Goal: Task Accomplishment & Management: Manage account settings

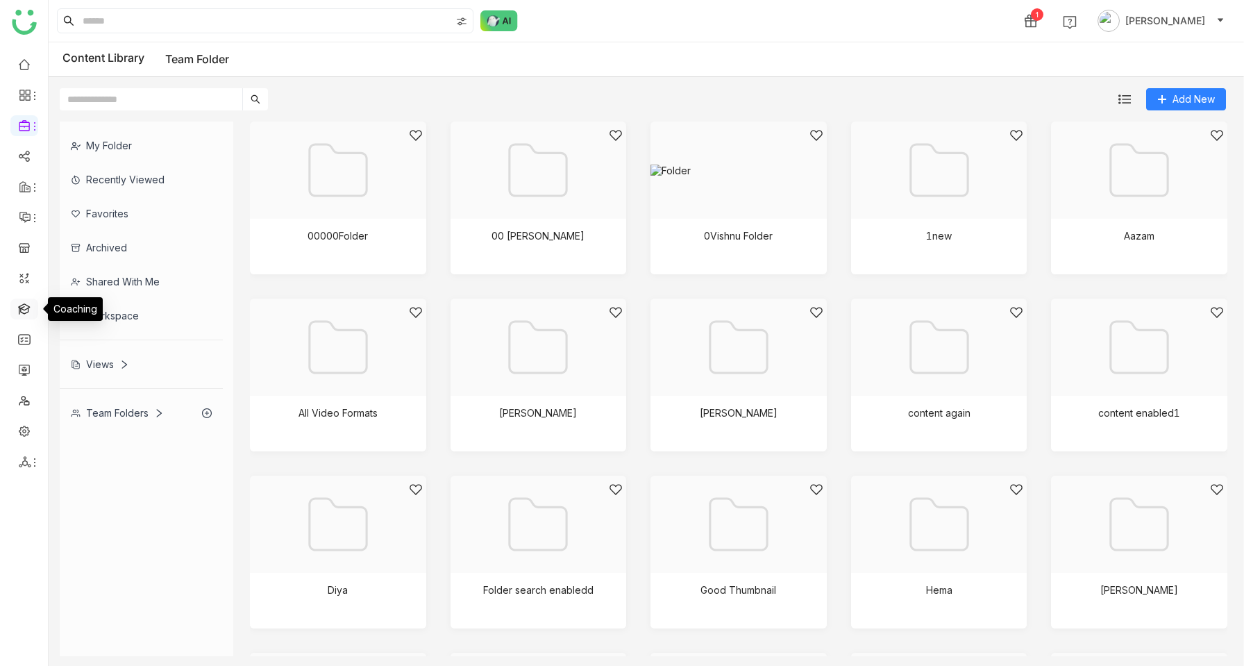
click at [29, 310] on link at bounding box center [24, 308] width 12 height 12
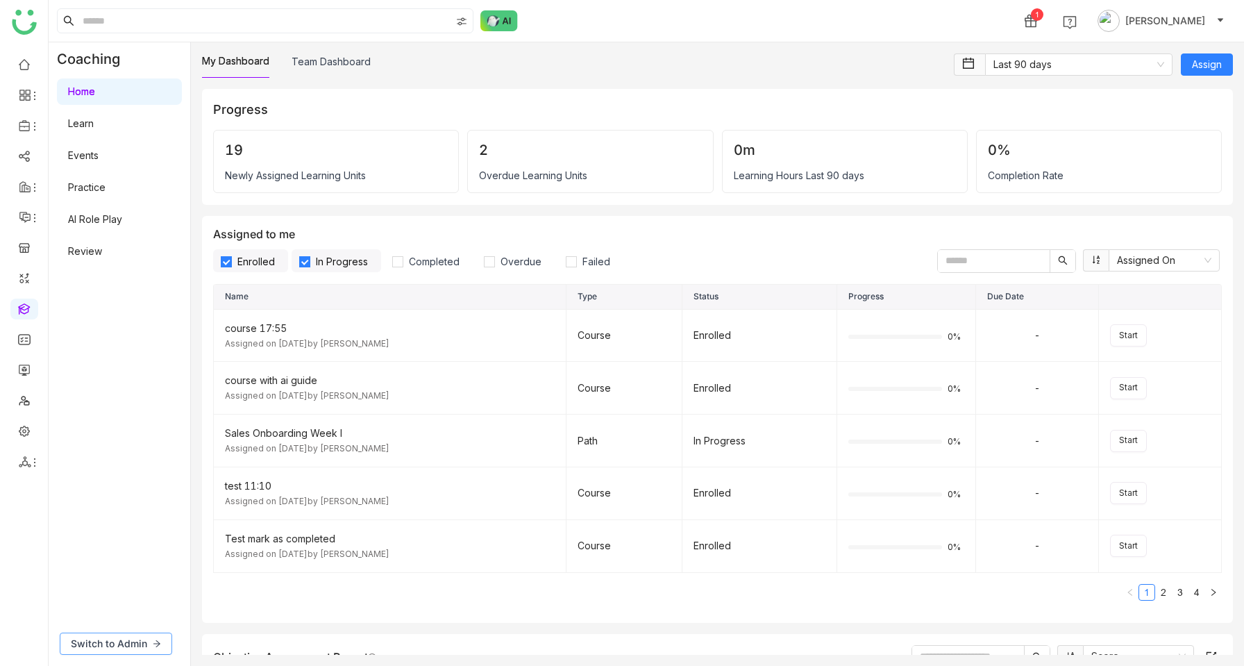
click at [156, 634] on button "Switch to Admin" at bounding box center [116, 643] width 112 height 22
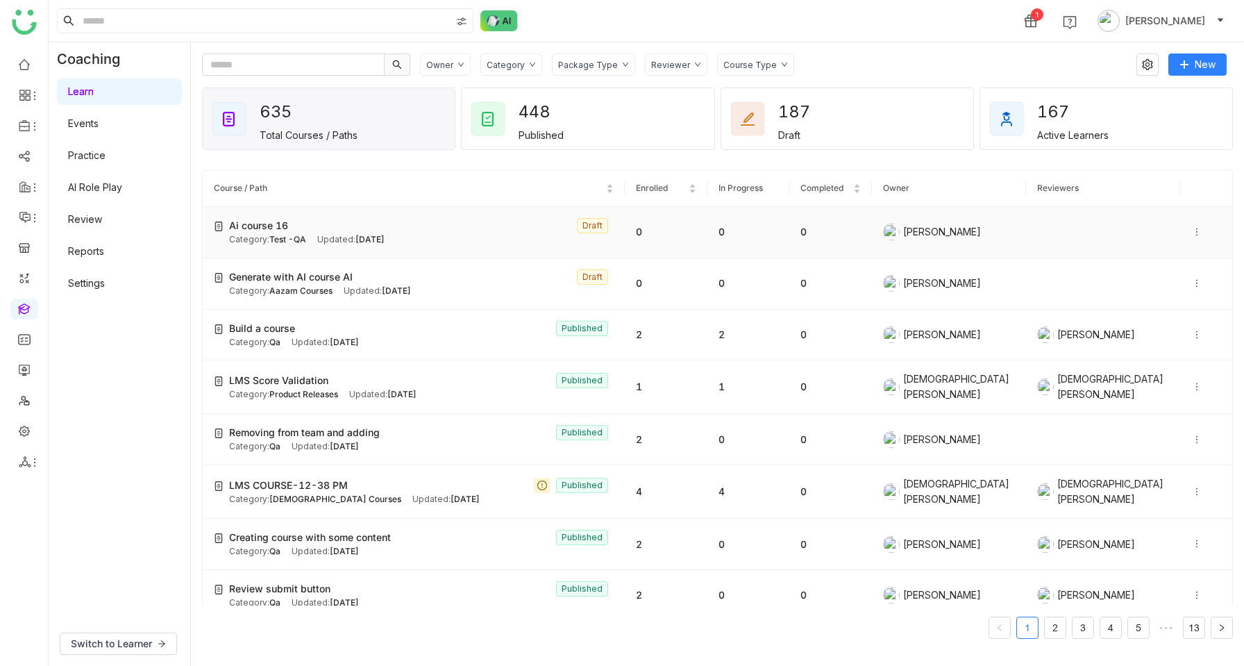
click at [330, 221] on div "Ai course 16 Draft" at bounding box center [421, 225] width 384 height 15
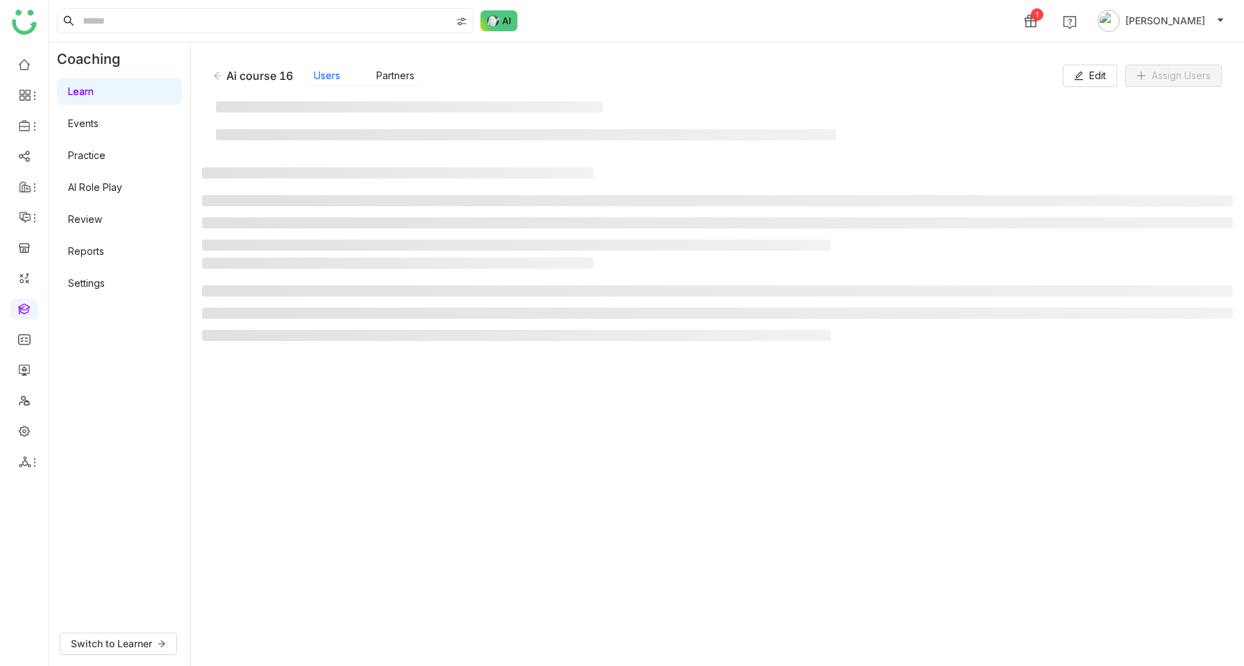
click at [344, 275] on gtmb-manage-detail-wrapper "Ai course 16 Users Partners Edit Assign Users" at bounding box center [717, 353] width 1031 height 601
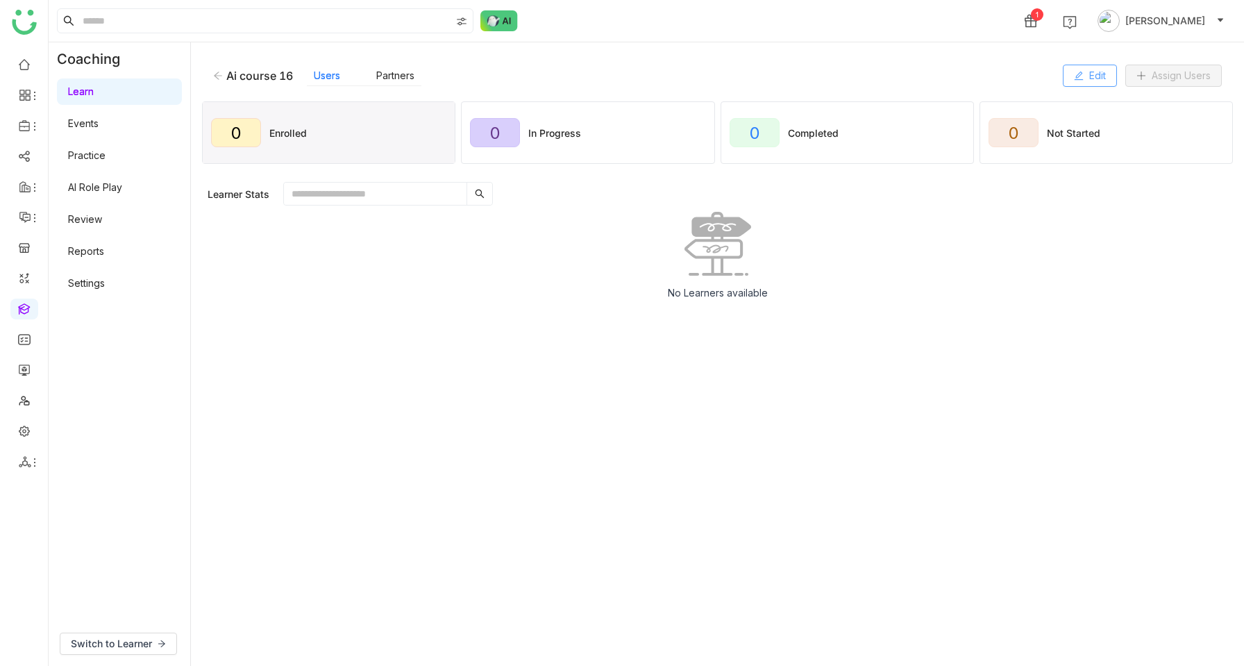
click at [1093, 76] on span "Edit" at bounding box center [1097, 75] width 17 height 15
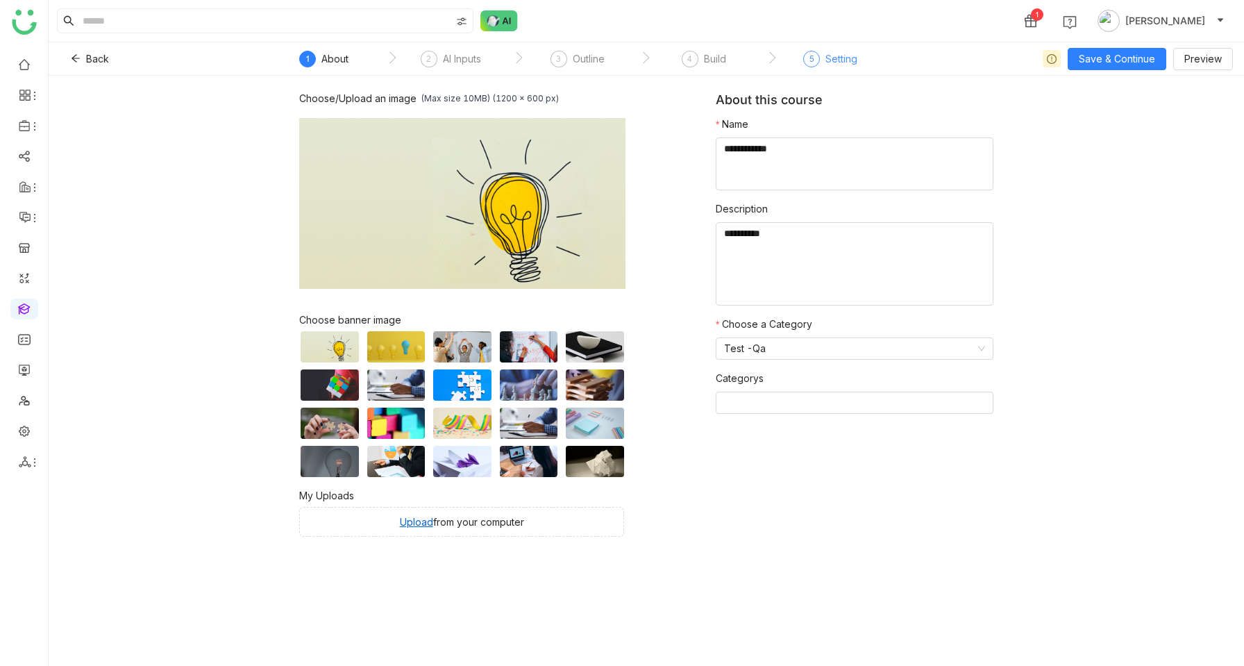
click at [840, 60] on div "Setting" at bounding box center [841, 59] width 32 height 17
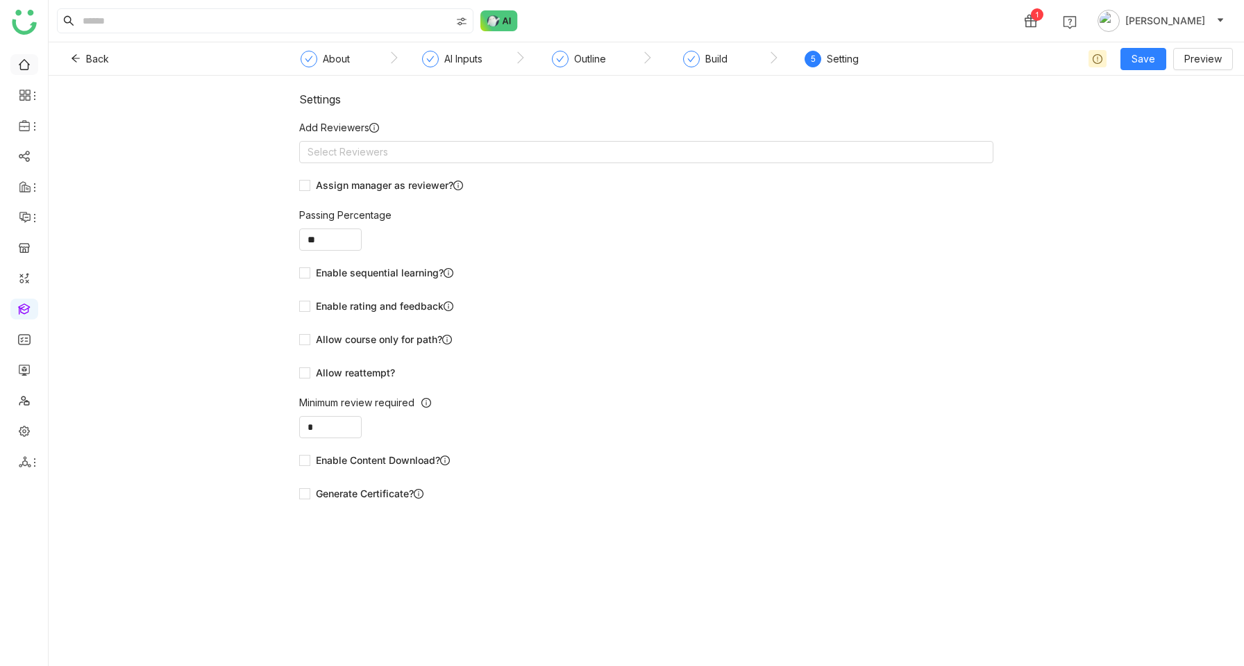
click at [23, 65] on link at bounding box center [24, 64] width 12 height 12
